Goal: Task Accomplishment & Management: Manage account settings

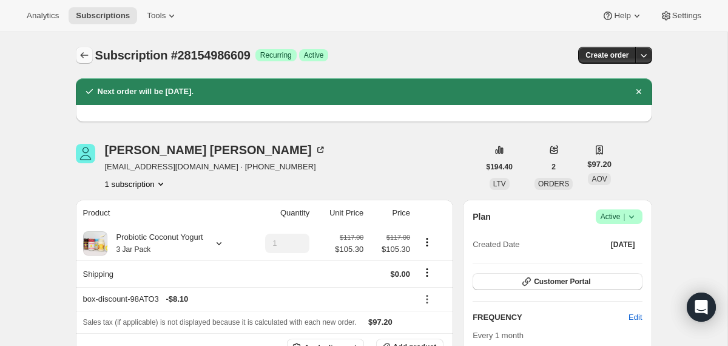
click at [78, 60] on icon "Subscriptions" at bounding box center [84, 55] width 12 height 12
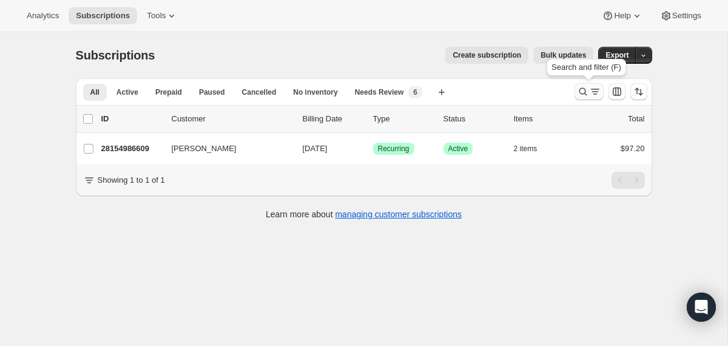
click at [580, 92] on icon "Search and filter results" at bounding box center [583, 91] width 12 height 12
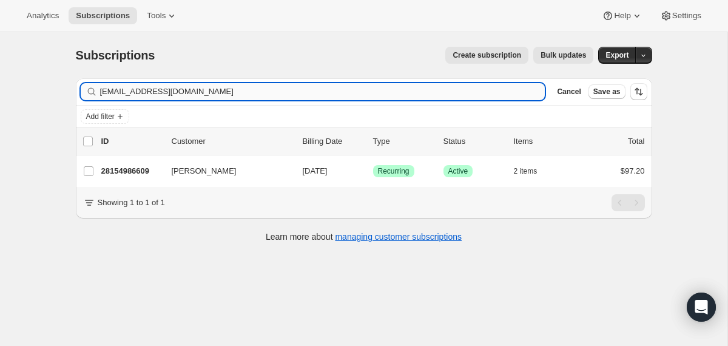
click at [471, 93] on input "[EMAIL_ADDRESS][DOMAIN_NAME]" at bounding box center [322, 91] width 445 height 17
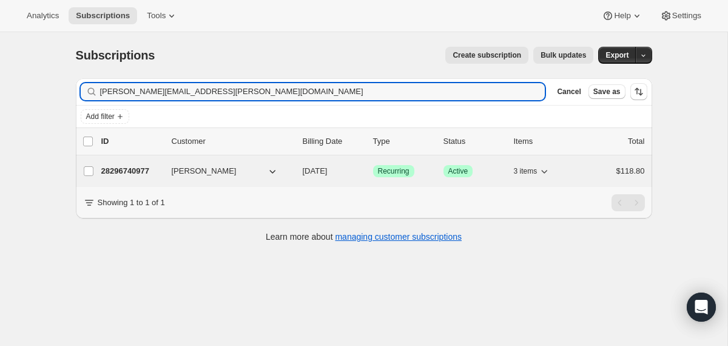
type input "[PERSON_NAME][EMAIL_ADDRESS][PERSON_NAME][DOMAIN_NAME]"
click at [295, 167] on div "28296740977 [PERSON_NAME] [DATE] Success Recurring Success Active 3 items $118.…" at bounding box center [372, 170] width 543 height 17
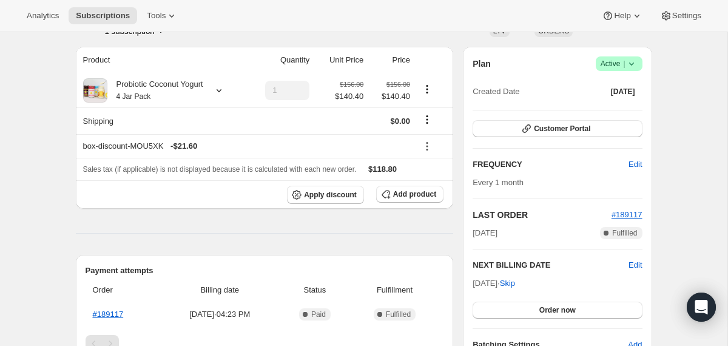
scroll to position [92, 0]
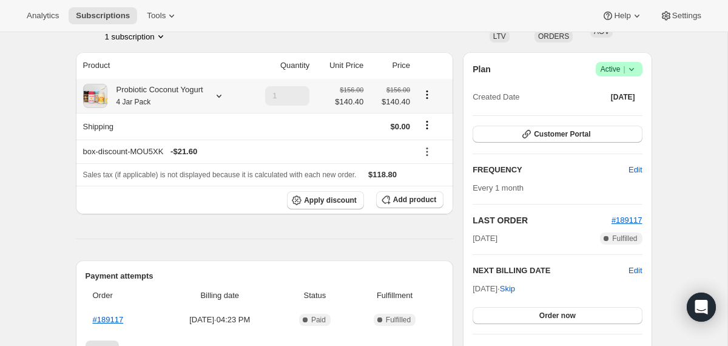
click at [192, 93] on div "Probiotic Coconut Yogurt 4 Jar Pack" at bounding box center [155, 96] width 96 height 24
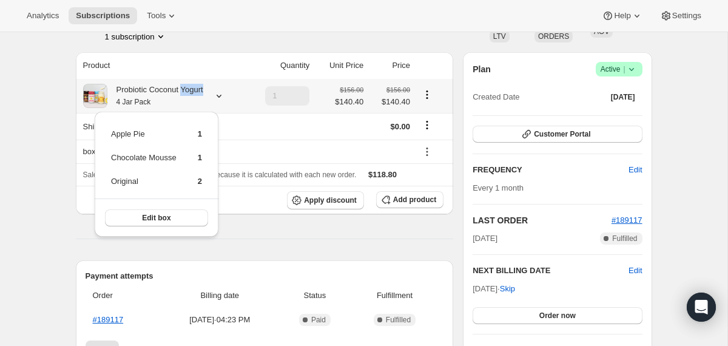
click at [192, 93] on div "Probiotic Coconut Yogurt 4 Jar Pack" at bounding box center [155, 96] width 96 height 24
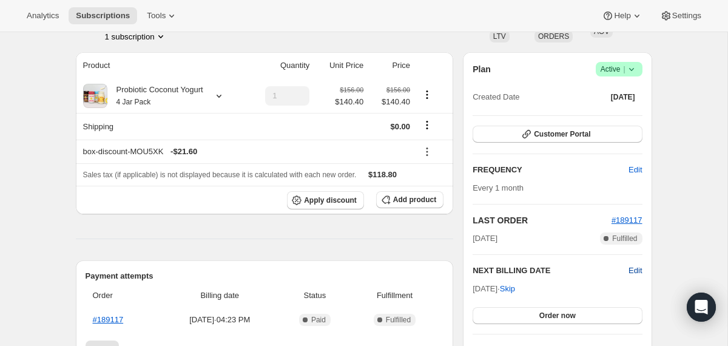
click at [634, 264] on div "Plan Success Active | Created Date [DATE] Customer Portal FREQUENCY Edit Every …" at bounding box center [556, 209] width 169 height 294
click at [638, 270] on span "Edit" at bounding box center [634, 270] width 13 height 12
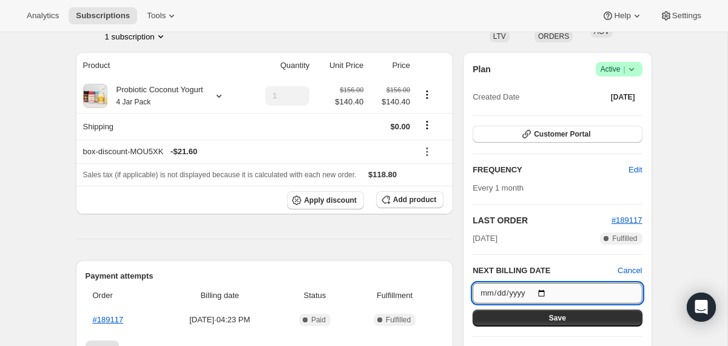
click at [546, 295] on input "[DATE]" at bounding box center [556, 293] width 169 height 21
type input "[DATE]"
click at [535, 318] on button "Save" at bounding box center [556, 317] width 169 height 17
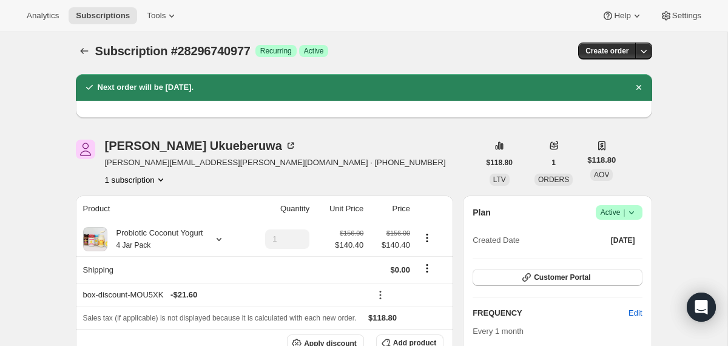
scroll to position [0, 0]
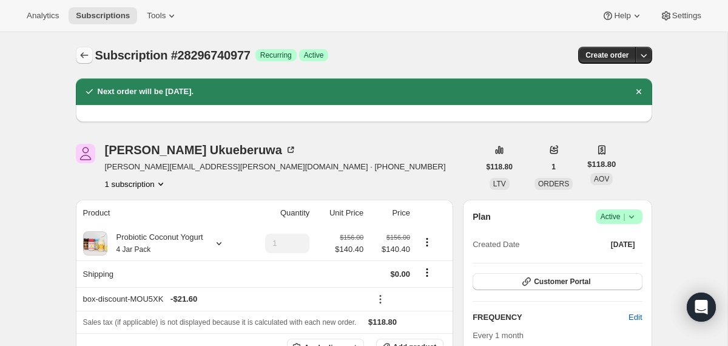
click at [87, 51] on icon "Subscriptions" at bounding box center [84, 55] width 12 height 12
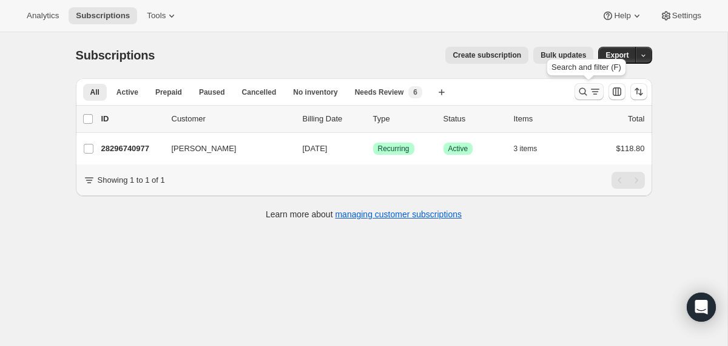
click at [582, 89] on icon "Search and filter results" at bounding box center [583, 91] width 12 height 12
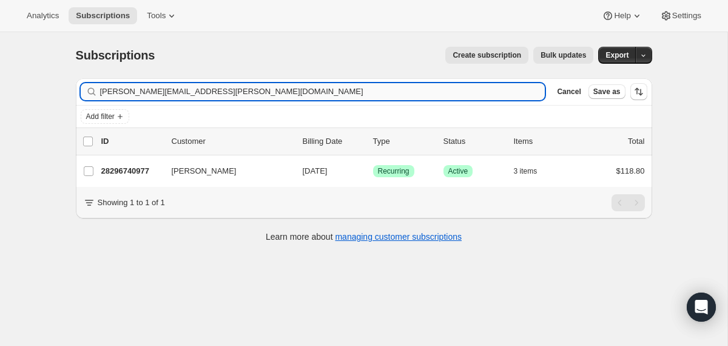
click at [406, 96] on input "[PERSON_NAME][EMAIL_ADDRESS][PERSON_NAME][DOMAIN_NAME]" at bounding box center [322, 91] width 445 height 17
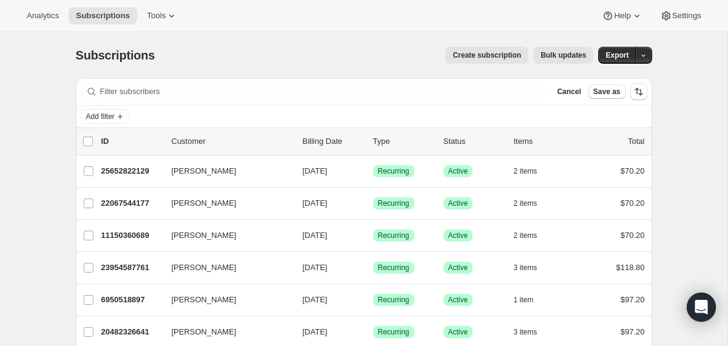
click at [159, 101] on div "Filter subscribers Cancel Save as" at bounding box center [364, 91] width 576 height 27
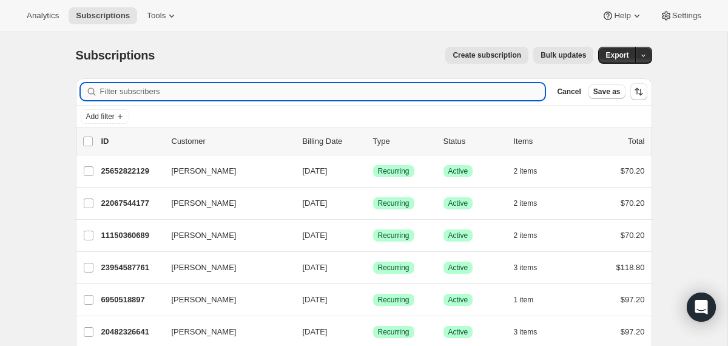
click at [158, 95] on input "Filter subscribers" at bounding box center [322, 91] width 445 height 17
paste input "[EMAIL_ADDRESS][DOMAIN_NAME]"
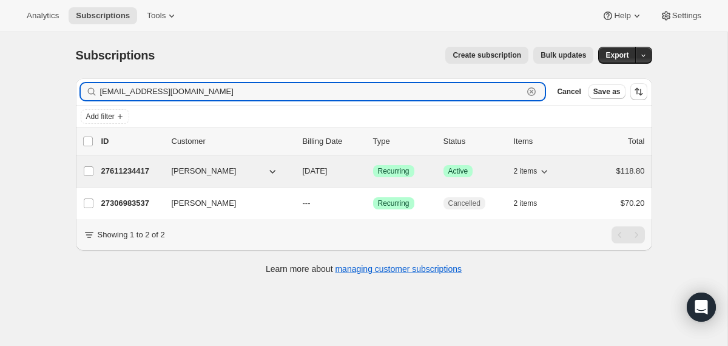
type input "[EMAIL_ADDRESS][DOMAIN_NAME]"
click at [298, 170] on div "27611234417 [PERSON_NAME] [DATE] Success Recurring Success Active 2 items $118.…" at bounding box center [372, 170] width 543 height 17
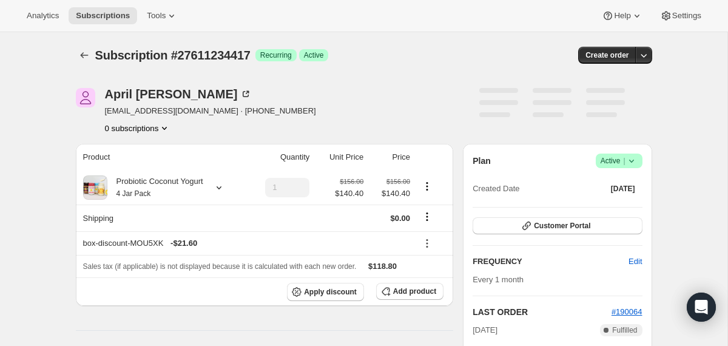
click at [633, 158] on icon at bounding box center [631, 161] width 12 height 12
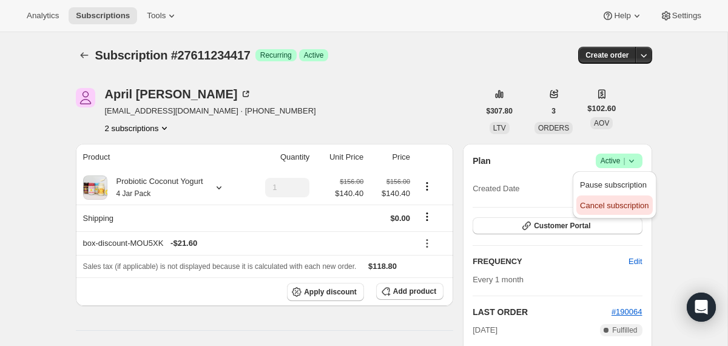
click at [610, 211] on button "Cancel subscription" at bounding box center [614, 204] width 76 height 19
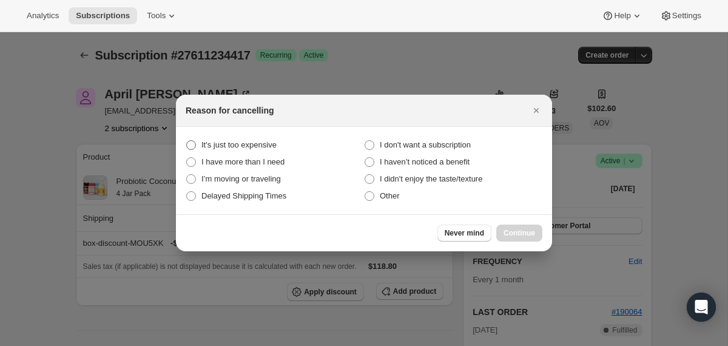
click at [264, 144] on span "It's just too expensive" at bounding box center [238, 144] width 75 height 9
click at [187, 141] on expensive "It's just too expensive" at bounding box center [186, 140] width 1 height 1
radio expensive "true"
click at [506, 231] on span "Continue" at bounding box center [519, 233] width 32 height 10
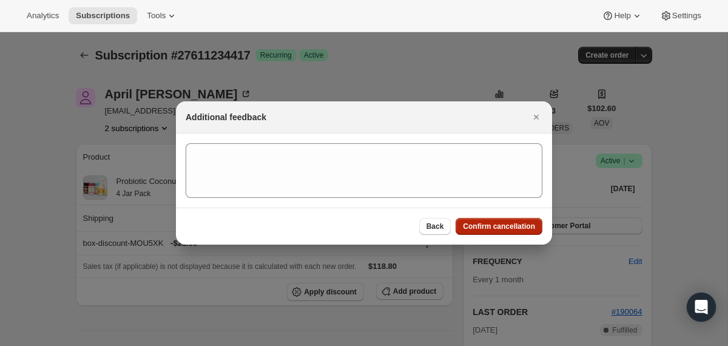
click at [501, 221] on button "Confirm cancellation" at bounding box center [498, 226] width 87 height 17
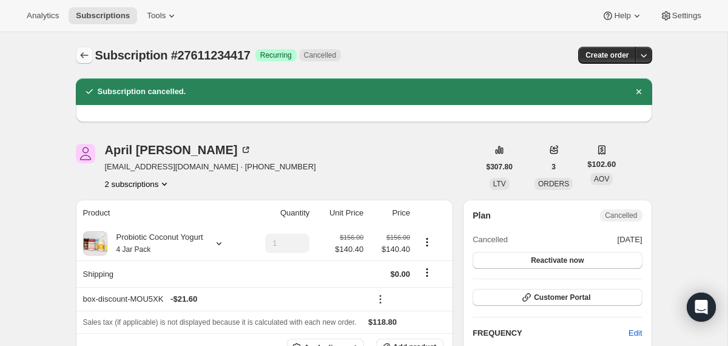
click at [84, 55] on icon "Subscriptions" at bounding box center [84, 55] width 8 height 6
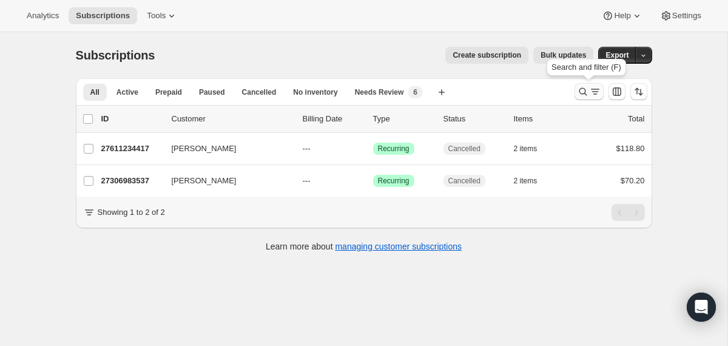
click at [579, 94] on icon "Search and filter results" at bounding box center [583, 91] width 12 height 12
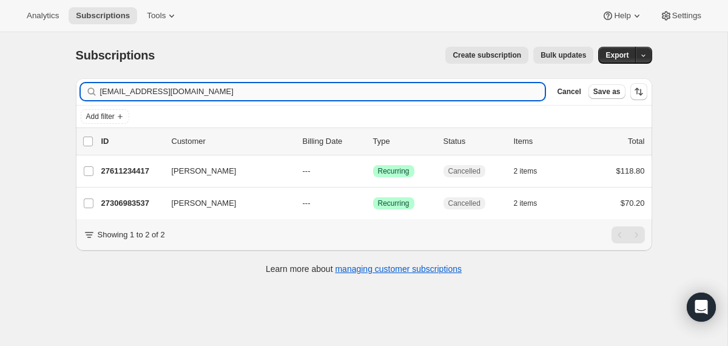
click at [415, 90] on input "[EMAIL_ADDRESS][DOMAIN_NAME]" at bounding box center [322, 91] width 445 height 17
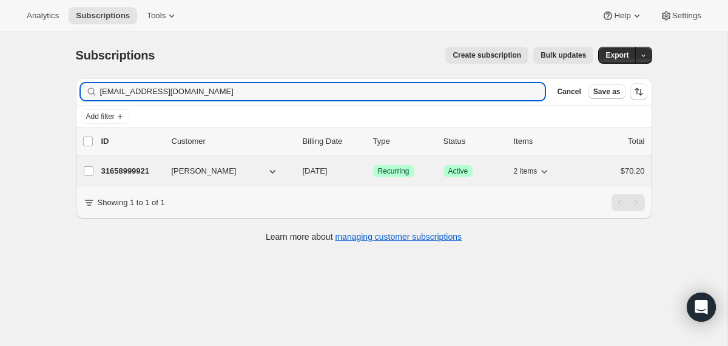
type input "[EMAIL_ADDRESS][DOMAIN_NAME]"
click at [296, 173] on div "31658999921 [PERSON_NAME] [DATE] Success Recurring Success Active 2 items $70.20" at bounding box center [372, 170] width 543 height 17
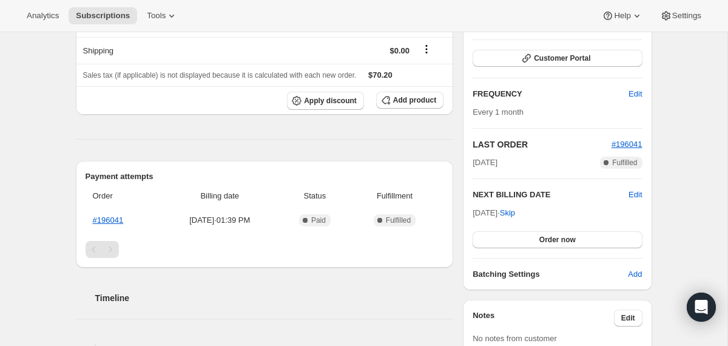
scroll to position [167, 0]
click at [638, 96] on span "Edit" at bounding box center [634, 95] width 13 height 12
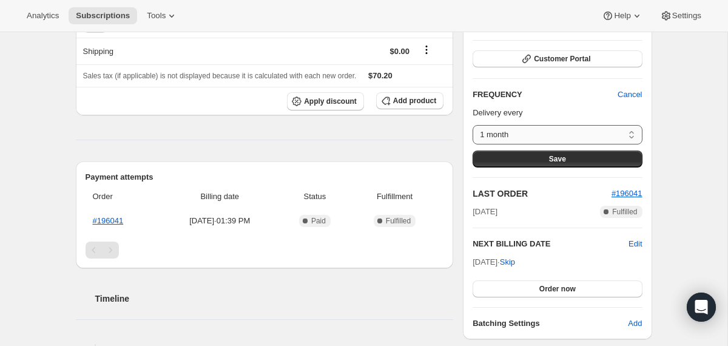
click at [620, 136] on select "1 month Custom..." at bounding box center [556, 134] width 169 height 19
select select "custom"
click at [472, 125] on select "1 month Custom..." at bounding box center [556, 134] width 169 height 19
select select "MONTH"
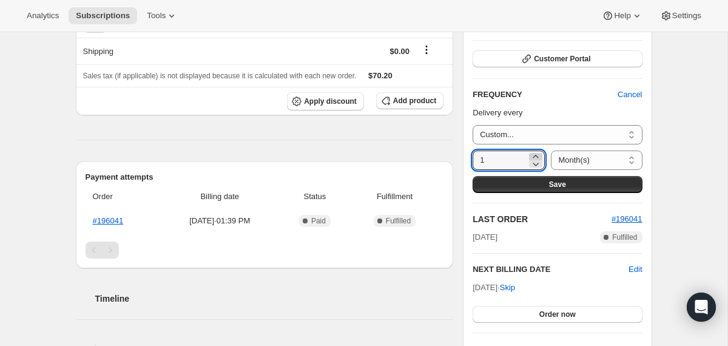
click at [529, 153] on icon at bounding box center [535, 156] width 12 height 12
type input "3"
click at [531, 181] on button "Save" at bounding box center [556, 184] width 169 height 17
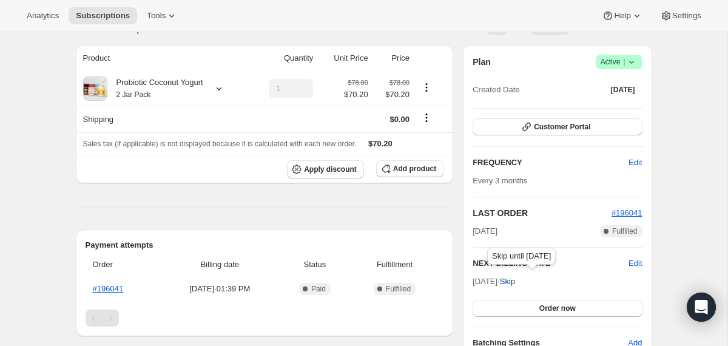
click at [515, 278] on span "Skip" at bounding box center [507, 281] width 15 height 12
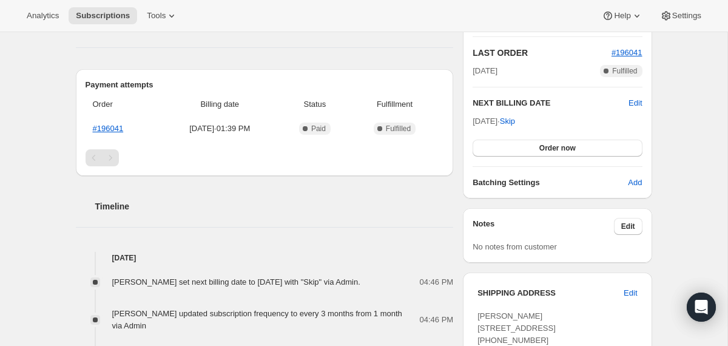
scroll to position [383, 0]
click at [642, 102] on div "Plan Success Active | Created Date [DATE] Customer Portal FREQUENCY Edit Every …" at bounding box center [557, 40] width 189 height 313
click at [635, 105] on span "Edit" at bounding box center [634, 102] width 13 height 12
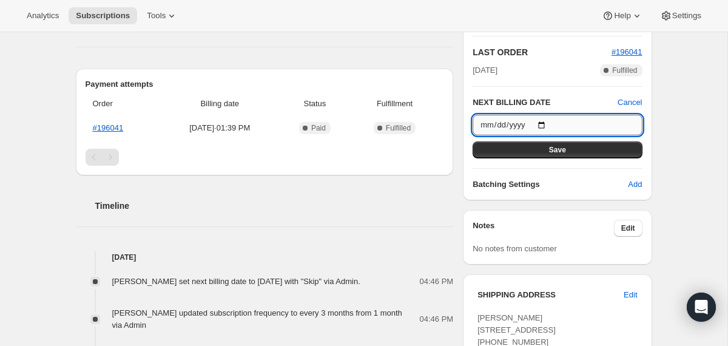
click at [546, 122] on input "[DATE]" at bounding box center [556, 125] width 169 height 21
type input "[DATE]"
click at [523, 147] on button "Save" at bounding box center [556, 149] width 169 height 17
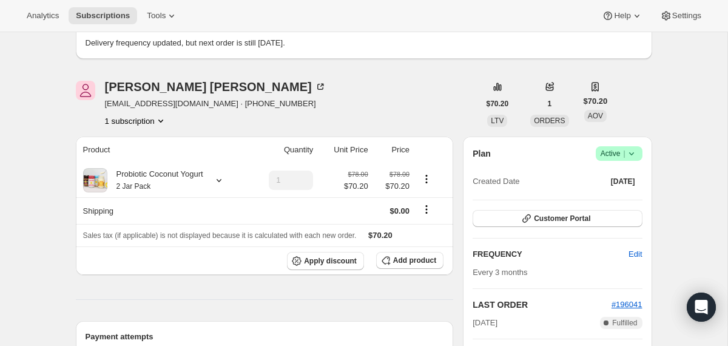
scroll to position [0, 0]
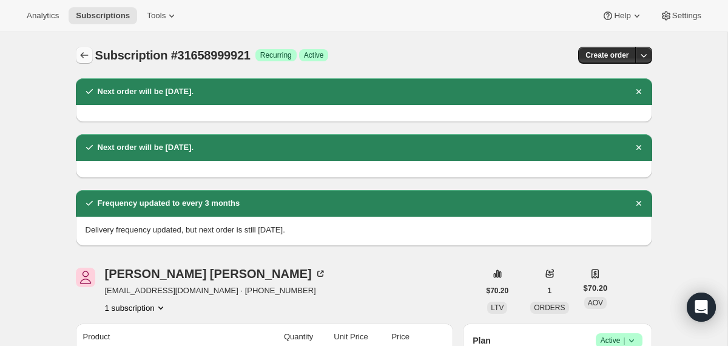
click at [82, 57] on icon "Subscriptions" at bounding box center [84, 55] width 12 height 12
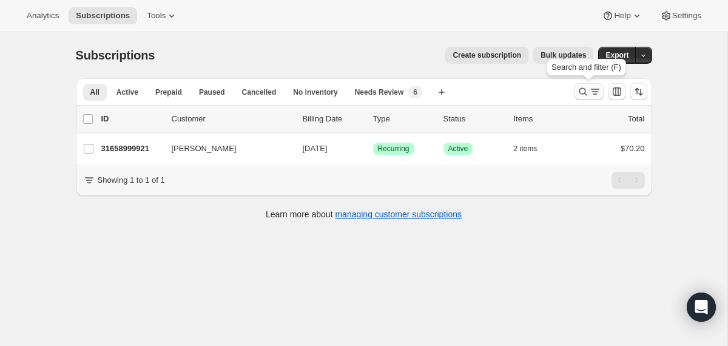
click at [584, 90] on icon "Search and filter results" at bounding box center [583, 91] width 12 height 12
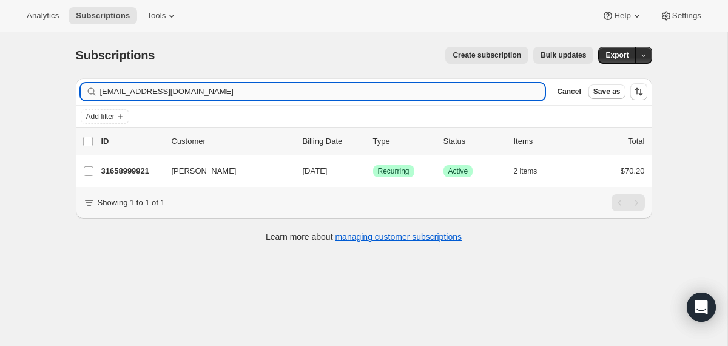
click at [495, 85] on input "[EMAIL_ADDRESS][DOMAIN_NAME]" at bounding box center [322, 91] width 445 height 17
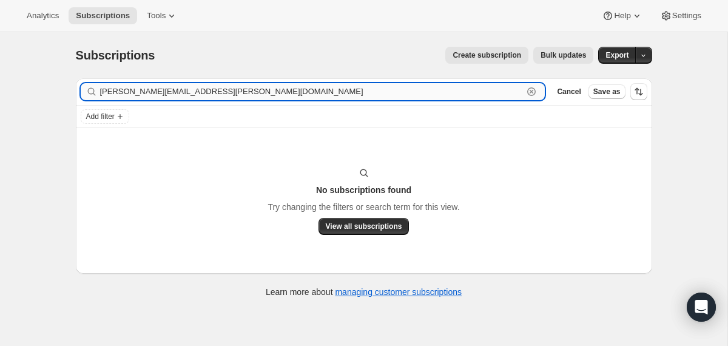
click at [275, 99] on input "[PERSON_NAME][EMAIL_ADDRESS][PERSON_NAME][DOMAIN_NAME]" at bounding box center [311, 91] width 423 height 17
paste input "a"
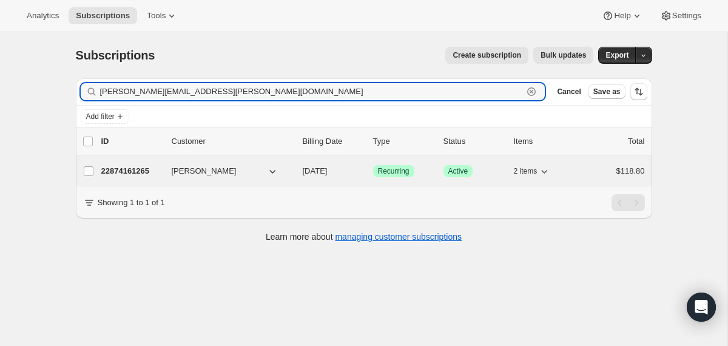
type input "[PERSON_NAME][EMAIL_ADDRESS][PERSON_NAME][DOMAIN_NAME]"
click at [303, 171] on span "[DATE]" at bounding box center [315, 170] width 25 height 9
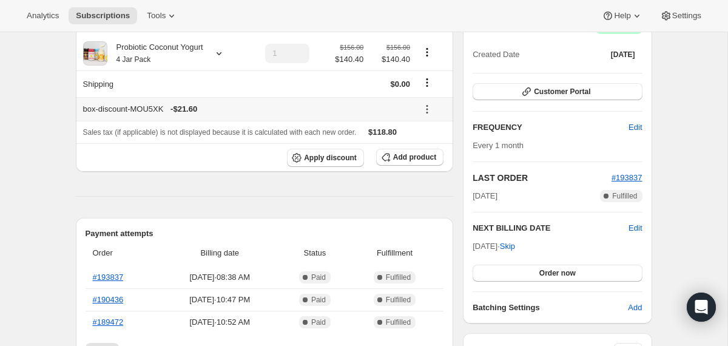
scroll to position [85, 0]
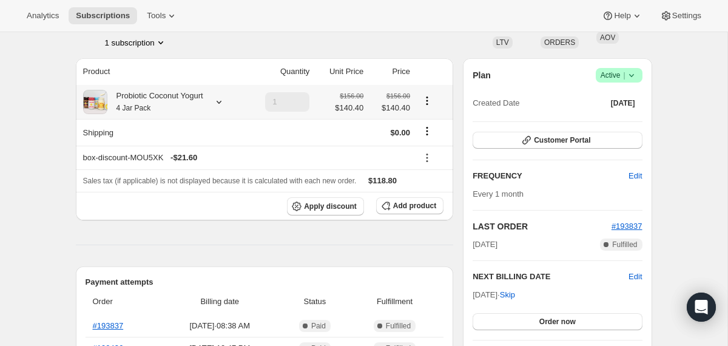
click at [196, 103] on div "Probiotic Coconut Yogurt 4 Jar Pack" at bounding box center [155, 102] width 96 height 24
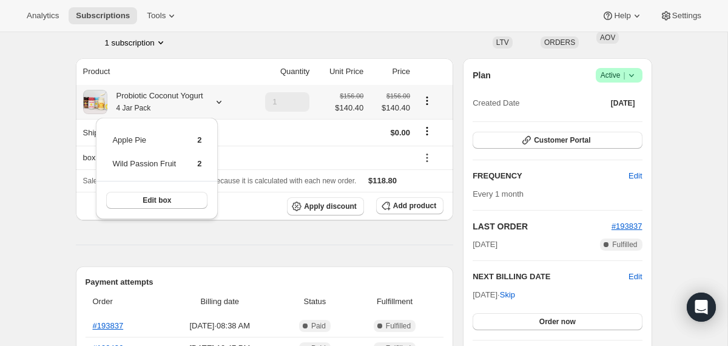
click at [196, 103] on div "Probiotic Coconut Yogurt 4 Jar Pack" at bounding box center [155, 102] width 96 height 24
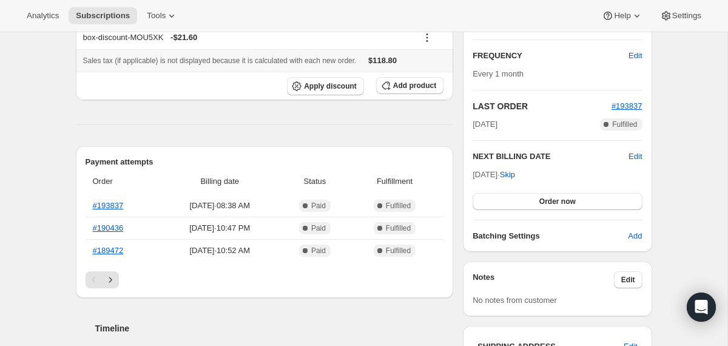
scroll to position [225, 0]
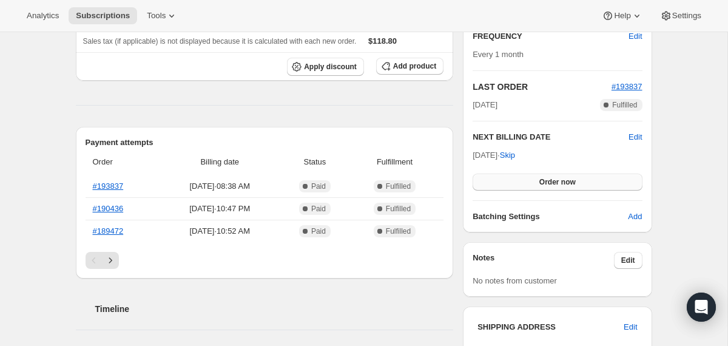
click at [510, 181] on button "Order now" at bounding box center [556, 181] width 169 height 17
click at [510, 181] on button "Click to confirm" at bounding box center [556, 181] width 169 height 17
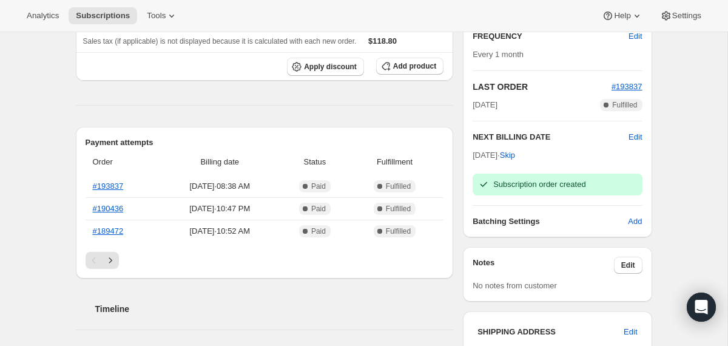
scroll to position [0, 0]
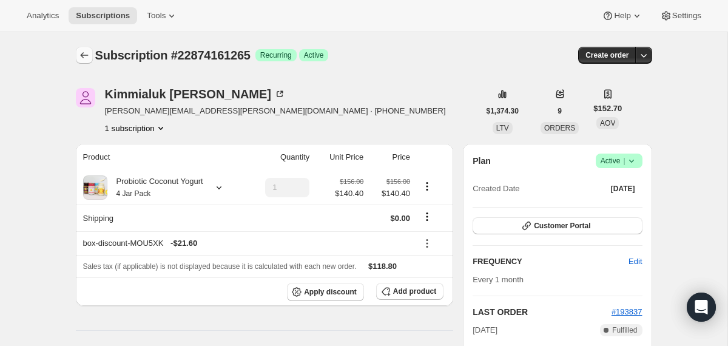
click at [81, 53] on icon "Subscriptions" at bounding box center [84, 55] width 12 height 12
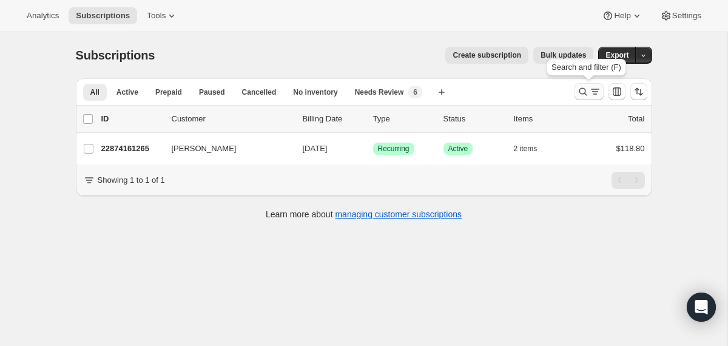
click at [580, 91] on icon "Search and filter results" at bounding box center [583, 91] width 12 height 12
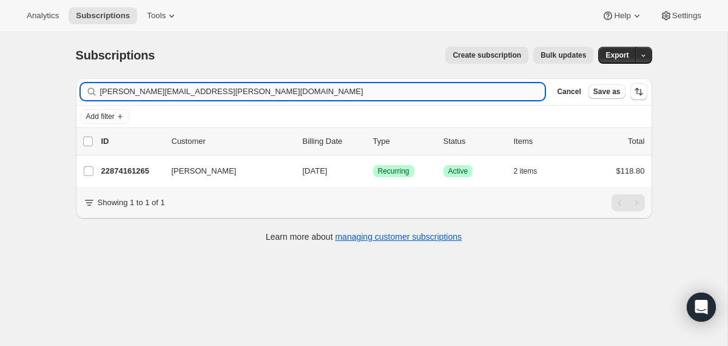
click at [475, 90] on input "[PERSON_NAME][EMAIL_ADDRESS][PERSON_NAME][DOMAIN_NAME]" at bounding box center [322, 91] width 445 height 17
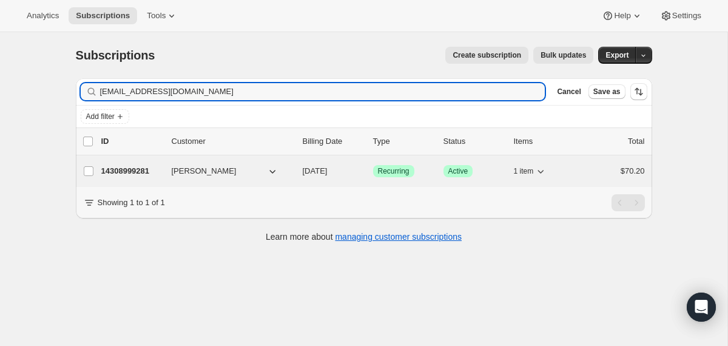
type input "[EMAIL_ADDRESS][DOMAIN_NAME]"
click at [296, 176] on div "14308999281 [PERSON_NAME] [DATE] Success Recurring Success Active 1 item $70.20" at bounding box center [372, 170] width 543 height 17
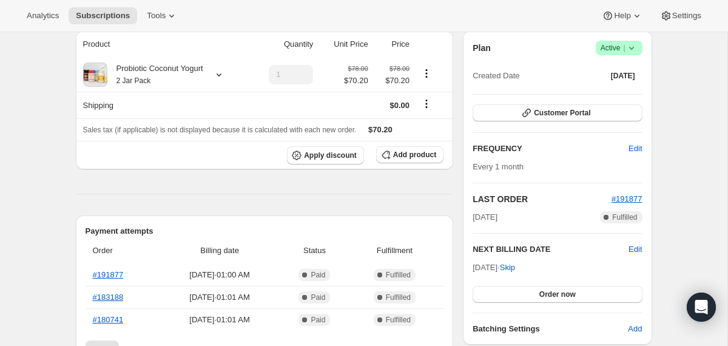
scroll to position [113, 0]
click at [632, 249] on span "Edit" at bounding box center [634, 249] width 13 height 12
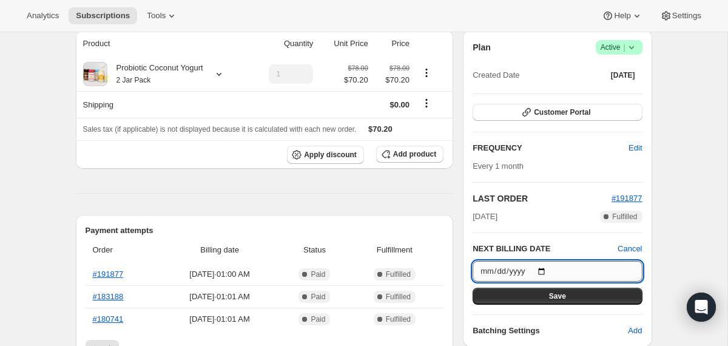
click at [548, 270] on input "[DATE]" at bounding box center [556, 271] width 169 height 21
type input "[DATE]"
click at [519, 295] on button "Save" at bounding box center [556, 295] width 169 height 17
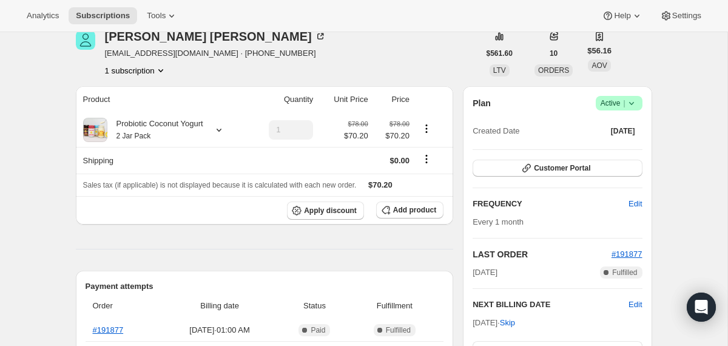
scroll to position [0, 0]
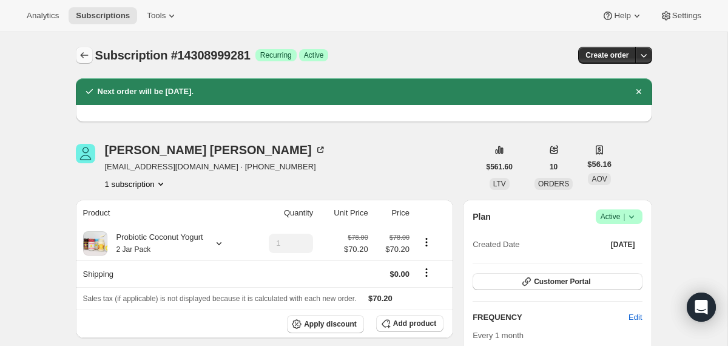
click at [87, 56] on icon "Subscriptions" at bounding box center [84, 55] width 12 height 12
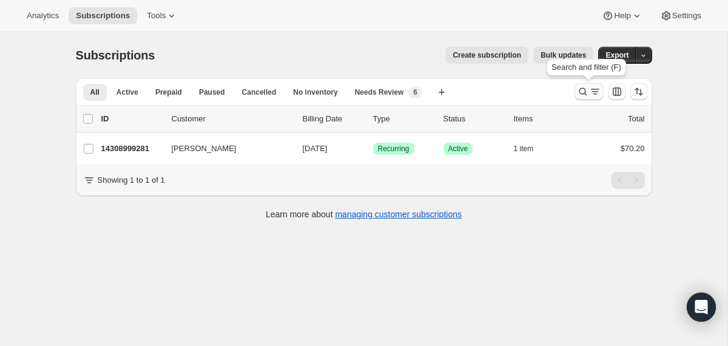
click at [586, 93] on icon "Search and filter results" at bounding box center [583, 91] width 12 height 12
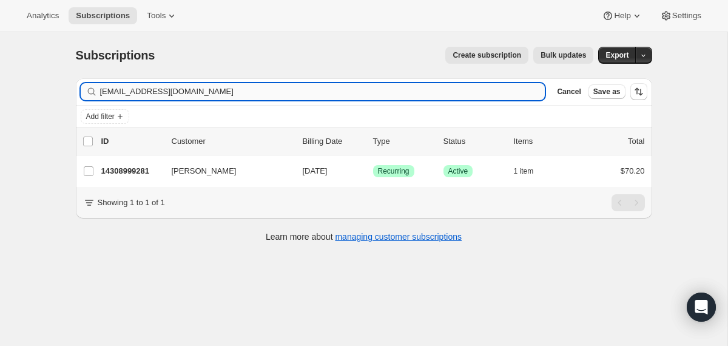
click at [520, 92] on input "[EMAIL_ADDRESS][DOMAIN_NAME]" at bounding box center [322, 91] width 445 height 17
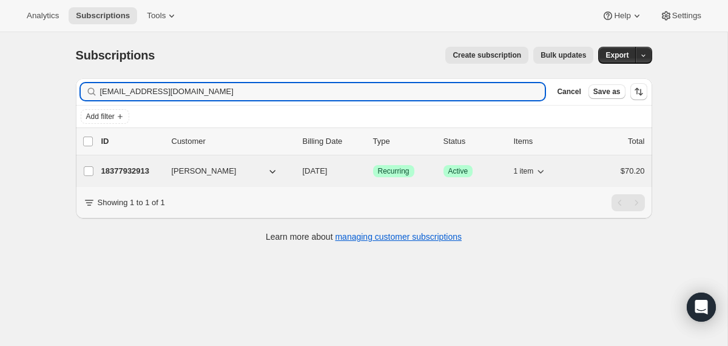
type input "[EMAIL_ADDRESS][DOMAIN_NAME]"
click at [301, 170] on div "18377932913 [PERSON_NAME] [DATE] Success Recurring Success Active 1 item $70.20" at bounding box center [372, 170] width 543 height 17
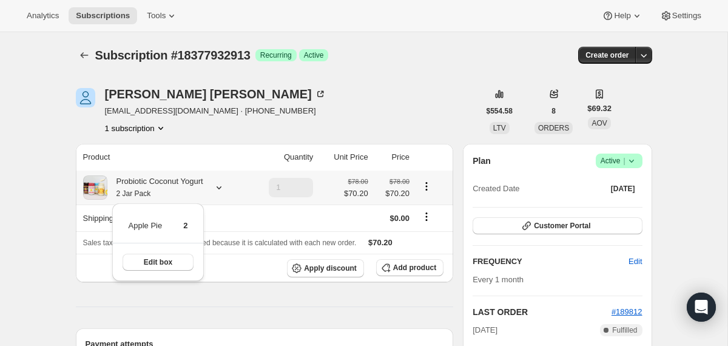
click at [221, 193] on icon at bounding box center [219, 187] width 12 height 12
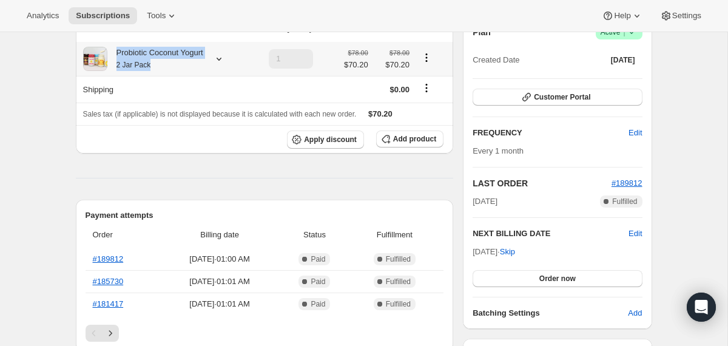
scroll to position [170, 0]
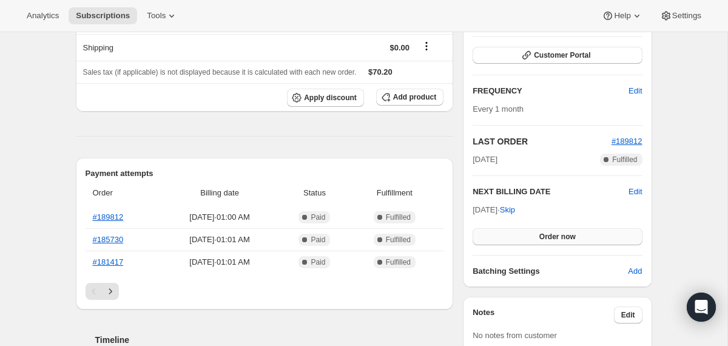
click at [504, 232] on button "Order now" at bounding box center [556, 236] width 169 height 17
click at [504, 232] on button "Click to confirm" at bounding box center [556, 236] width 169 height 17
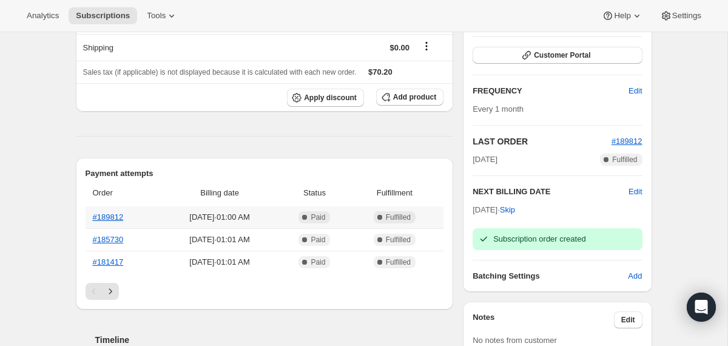
scroll to position [0, 0]
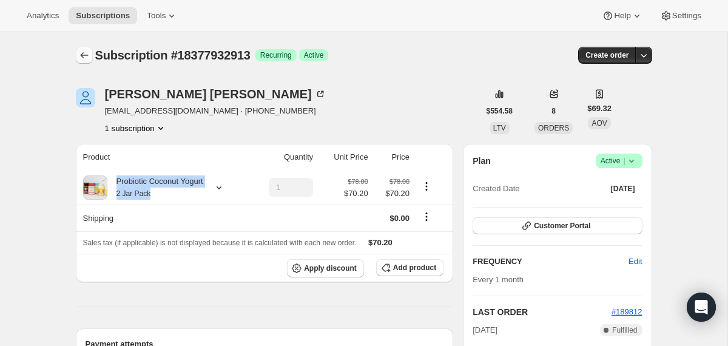
click at [80, 56] on icon "Subscriptions" at bounding box center [84, 55] width 12 height 12
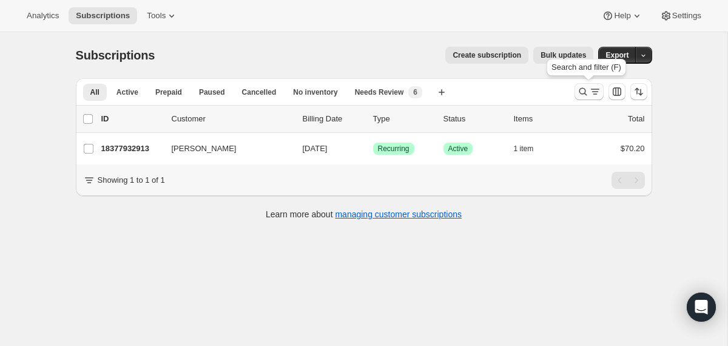
click at [580, 92] on icon "Search and filter results" at bounding box center [583, 91] width 12 height 12
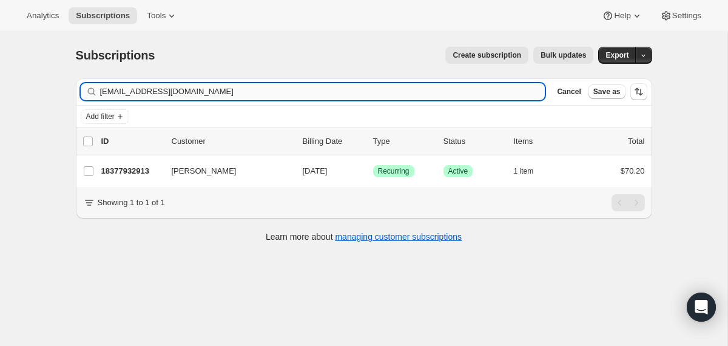
click at [467, 95] on input "[EMAIL_ADDRESS][DOMAIN_NAME]" at bounding box center [322, 91] width 445 height 17
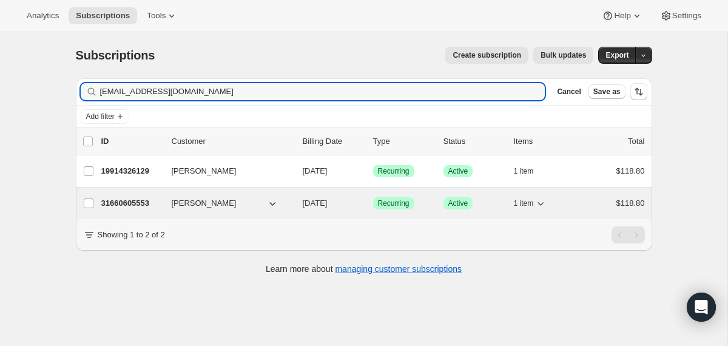
type input "[EMAIL_ADDRESS][DOMAIN_NAME]"
click at [295, 203] on div "31660605553 [PERSON_NAME] [DATE] Success Recurring Success Active 1 item $118.80" at bounding box center [372, 203] width 543 height 17
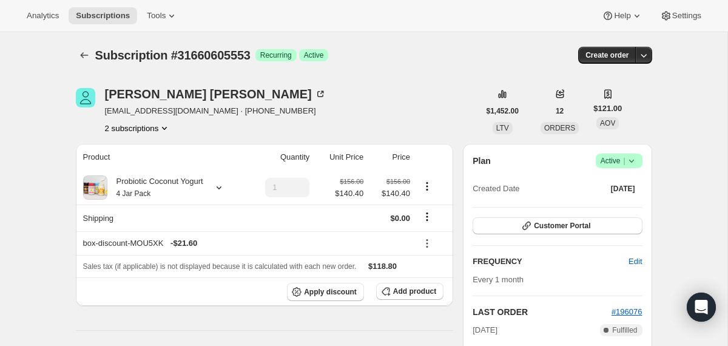
click at [632, 159] on icon at bounding box center [631, 161] width 12 height 12
click at [610, 201] on span "Cancel subscription" at bounding box center [614, 205] width 69 height 9
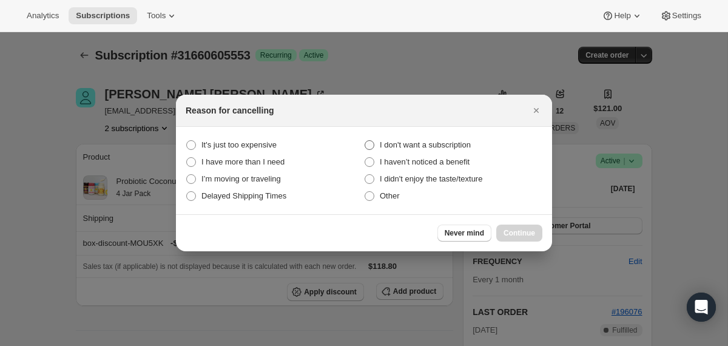
click at [445, 144] on span "I don't want a subscription" at bounding box center [425, 144] width 91 height 9
click at [365, 141] on subscription "I don't want a subscription" at bounding box center [364, 140] width 1 height 1
radio subscription "true"
click at [508, 233] on span "Continue" at bounding box center [519, 233] width 32 height 10
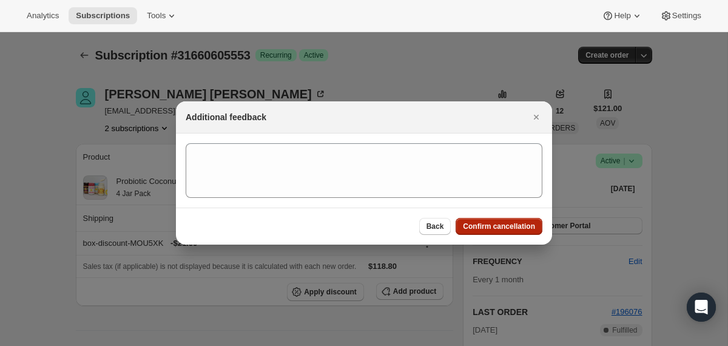
click at [508, 233] on button "Confirm cancellation" at bounding box center [498, 226] width 87 height 17
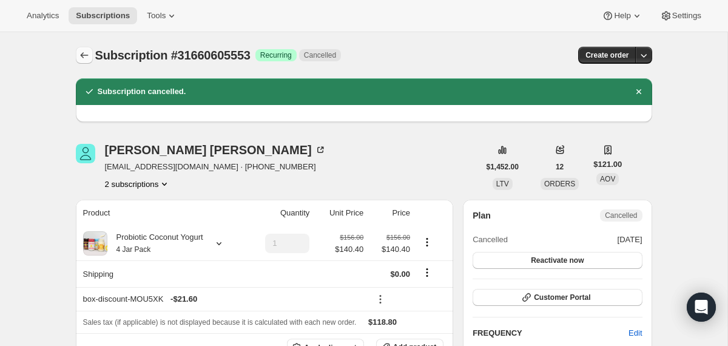
click at [84, 58] on icon "Subscriptions" at bounding box center [84, 55] width 12 height 12
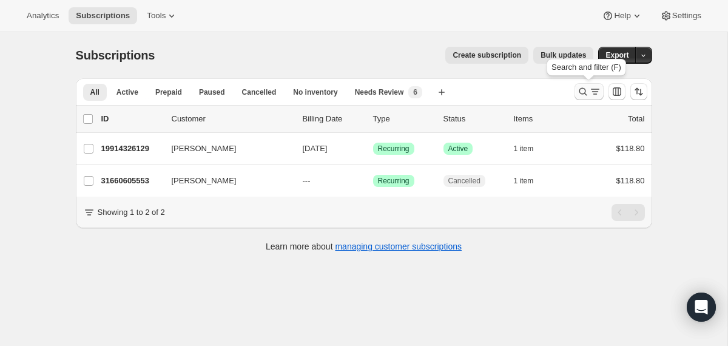
click at [578, 95] on icon "Search and filter results" at bounding box center [583, 91] width 12 height 12
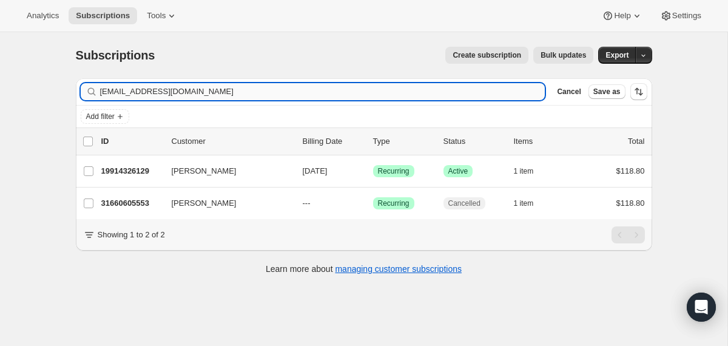
click at [450, 94] on input "[EMAIL_ADDRESS][DOMAIN_NAME]" at bounding box center [322, 91] width 445 height 17
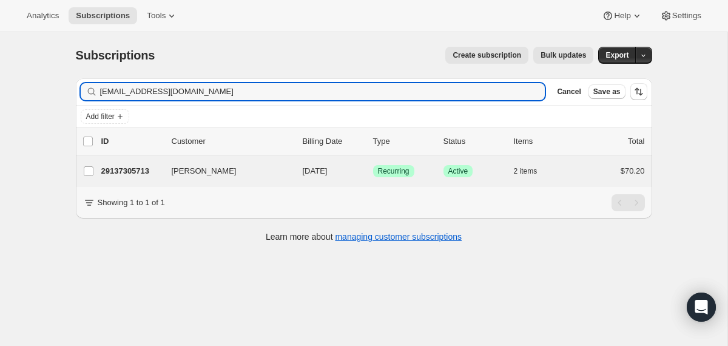
type input "[EMAIL_ADDRESS][DOMAIN_NAME]"
click at [296, 161] on div "[PERSON_NAME] 29137305713 [PERSON_NAME] [DATE] Success Recurring Success Active…" at bounding box center [364, 171] width 576 height 32
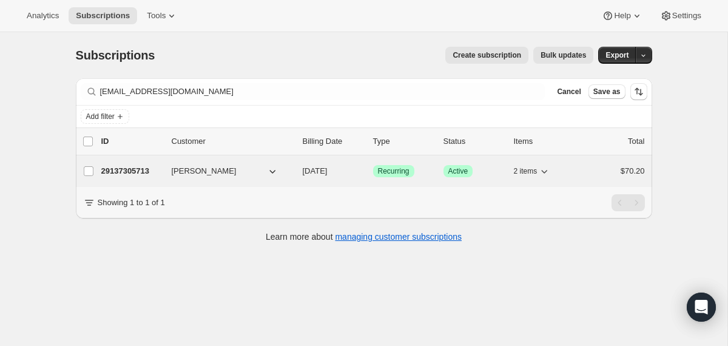
click at [296, 169] on div "29137305713 [PERSON_NAME] [DATE] Success Recurring Success Active 2 items $70.20" at bounding box center [372, 170] width 543 height 17
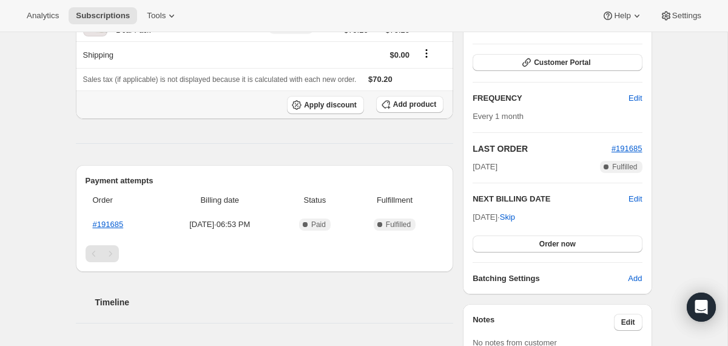
scroll to position [194, 0]
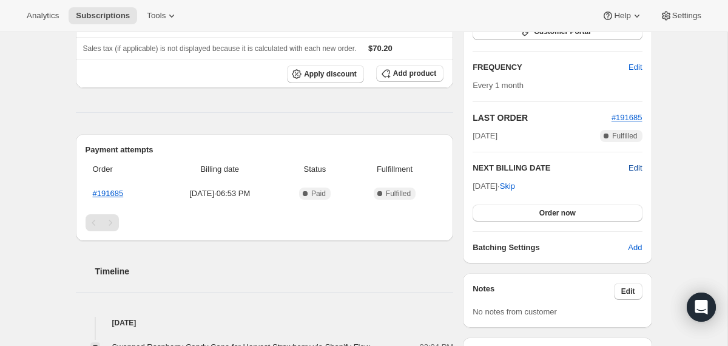
click at [631, 167] on span "Edit" at bounding box center [634, 168] width 13 height 12
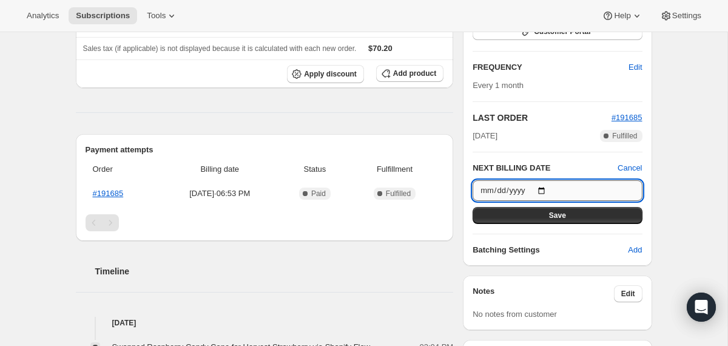
click at [547, 187] on input "[DATE]" at bounding box center [556, 190] width 169 height 21
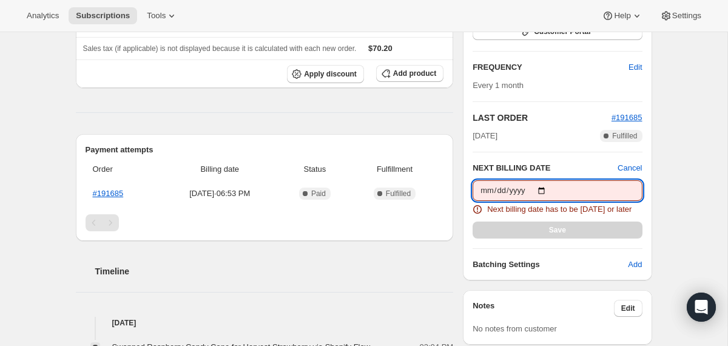
type input "[DATE]"
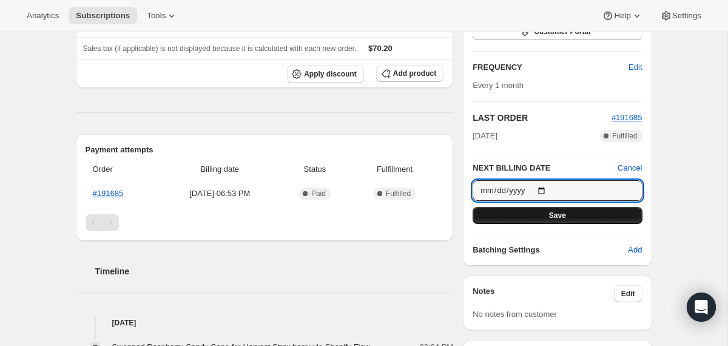
click at [532, 212] on button "Save" at bounding box center [556, 215] width 169 height 17
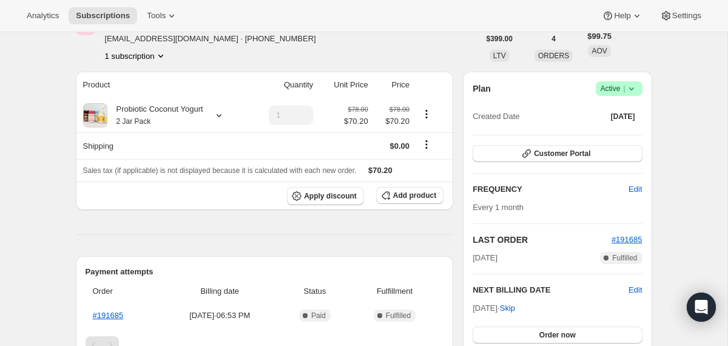
scroll to position [119, 0]
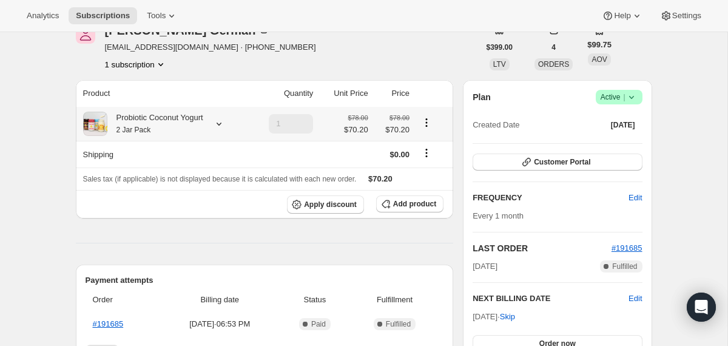
click at [203, 127] on div "Probiotic Coconut Yogurt 2 Jar Pack" at bounding box center [155, 124] width 96 height 24
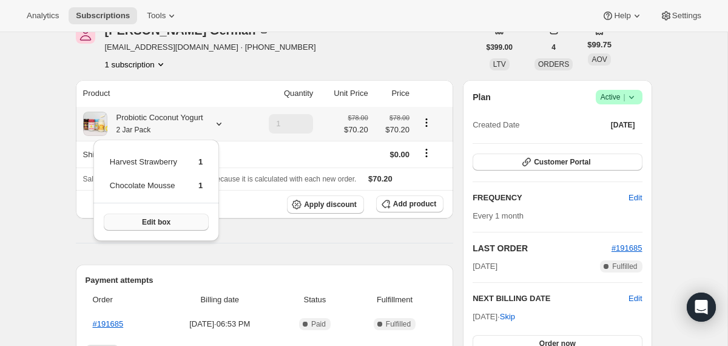
click at [186, 225] on button "Edit box" at bounding box center [156, 221] width 105 height 17
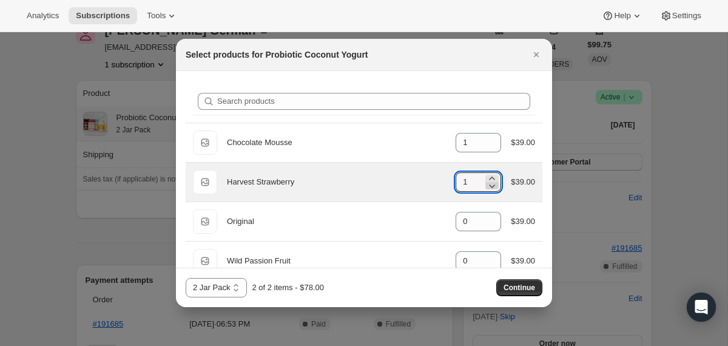
click at [488, 186] on icon ":r3v0:" at bounding box center [492, 185] width 12 height 12
type input "0"
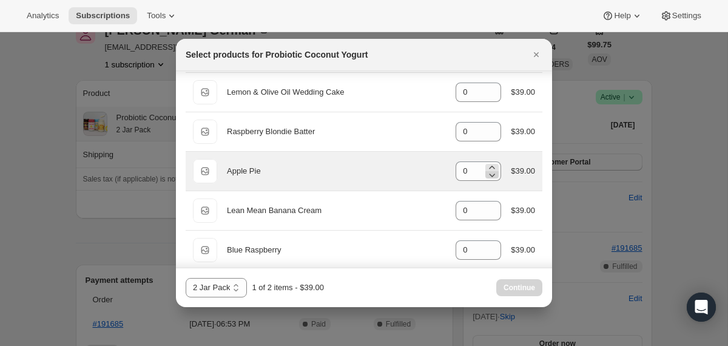
scroll to position [286, 0]
click at [489, 168] on icon ":r3v0:" at bounding box center [491, 168] width 5 height 3
type input "1"
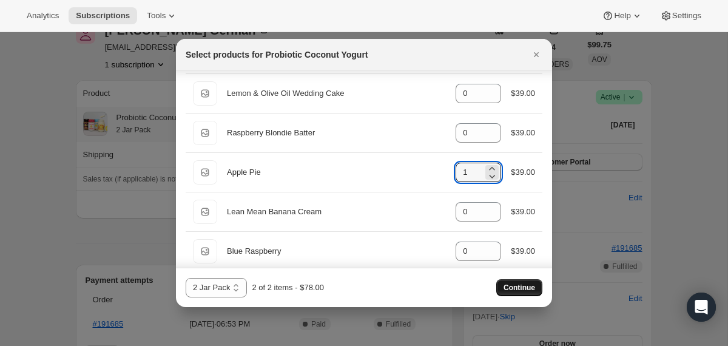
click at [506, 290] on span "Continue" at bounding box center [519, 288] width 32 height 10
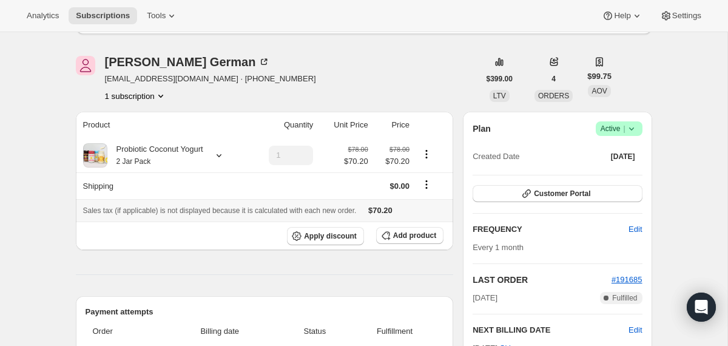
scroll to position [106, 0]
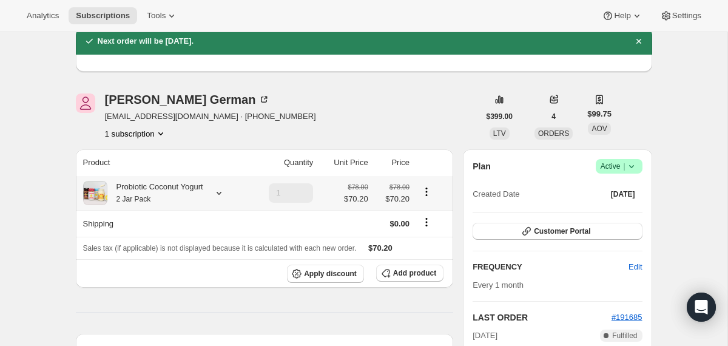
click at [173, 190] on div "Probiotic Coconut Yogurt 2 Jar Pack" at bounding box center [155, 193] width 96 height 24
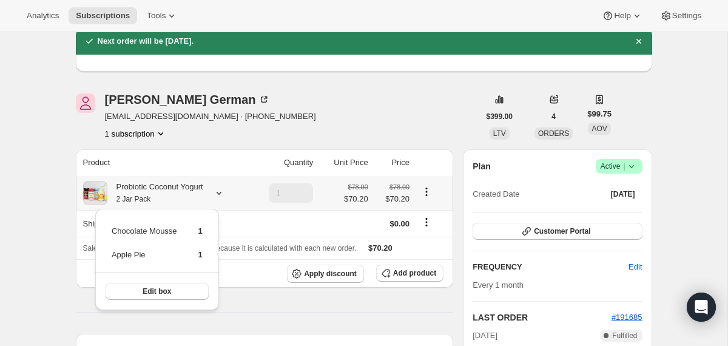
click at [173, 190] on div "Probiotic Coconut Yogurt 2 Jar Pack" at bounding box center [155, 193] width 96 height 24
